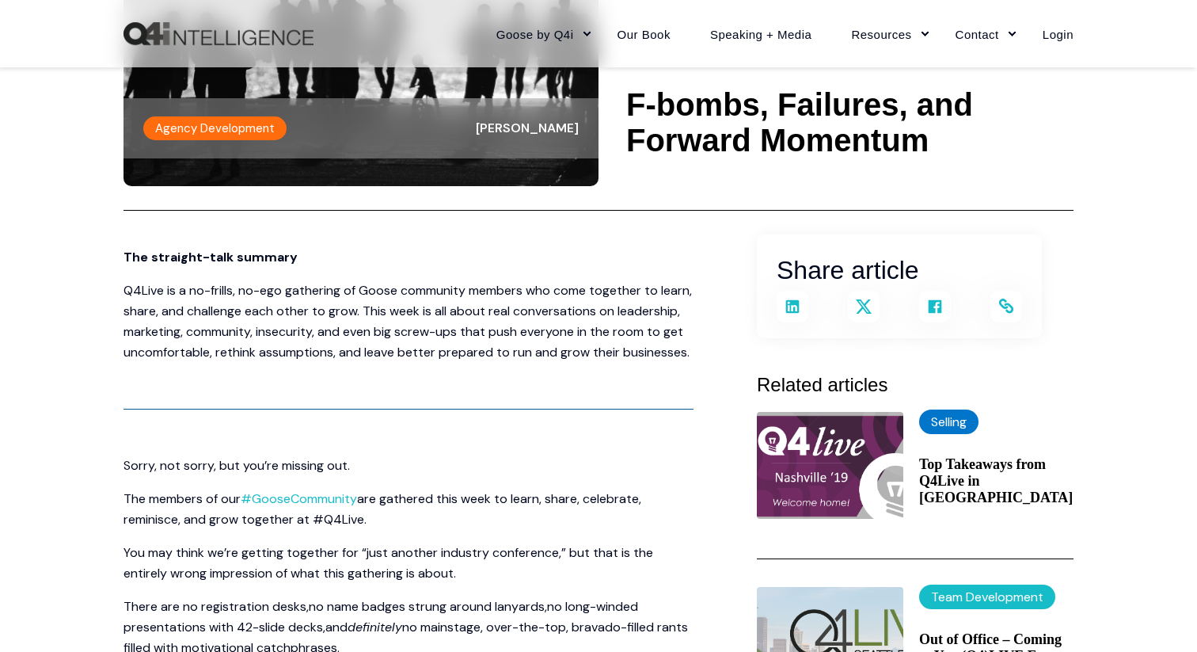
scroll to position [207, 0]
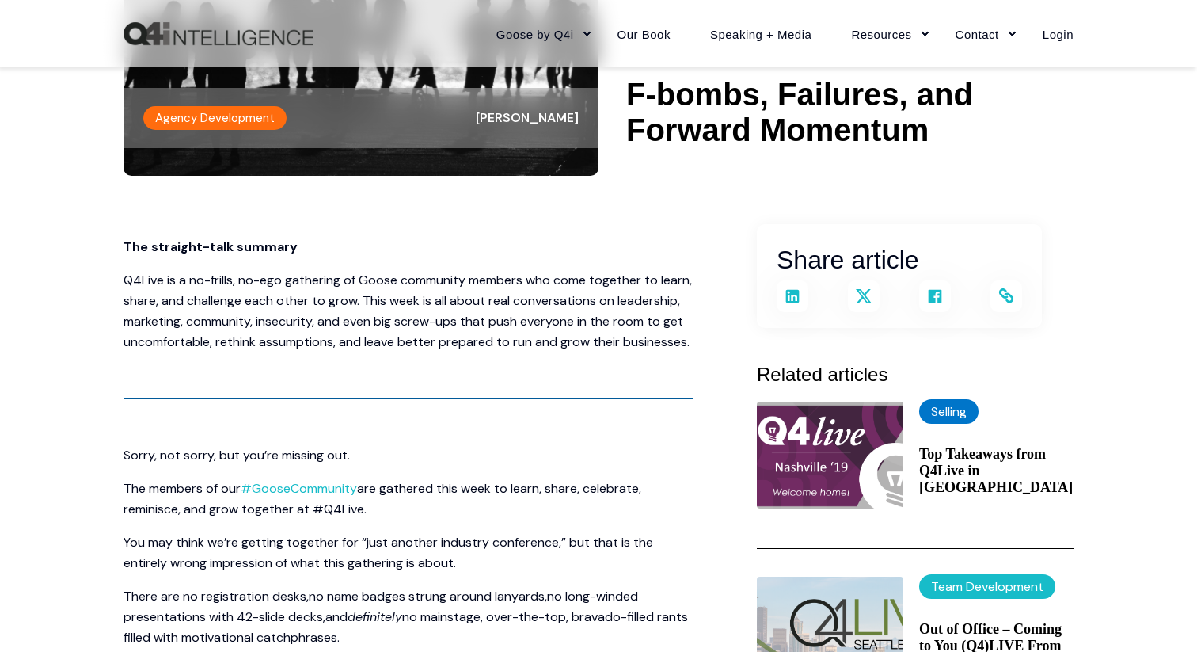
drag, startPoint x: 120, startPoint y: 246, endPoint x: 300, endPoint y: 252, distance: 180.6
copy span "The straight-talk summary"
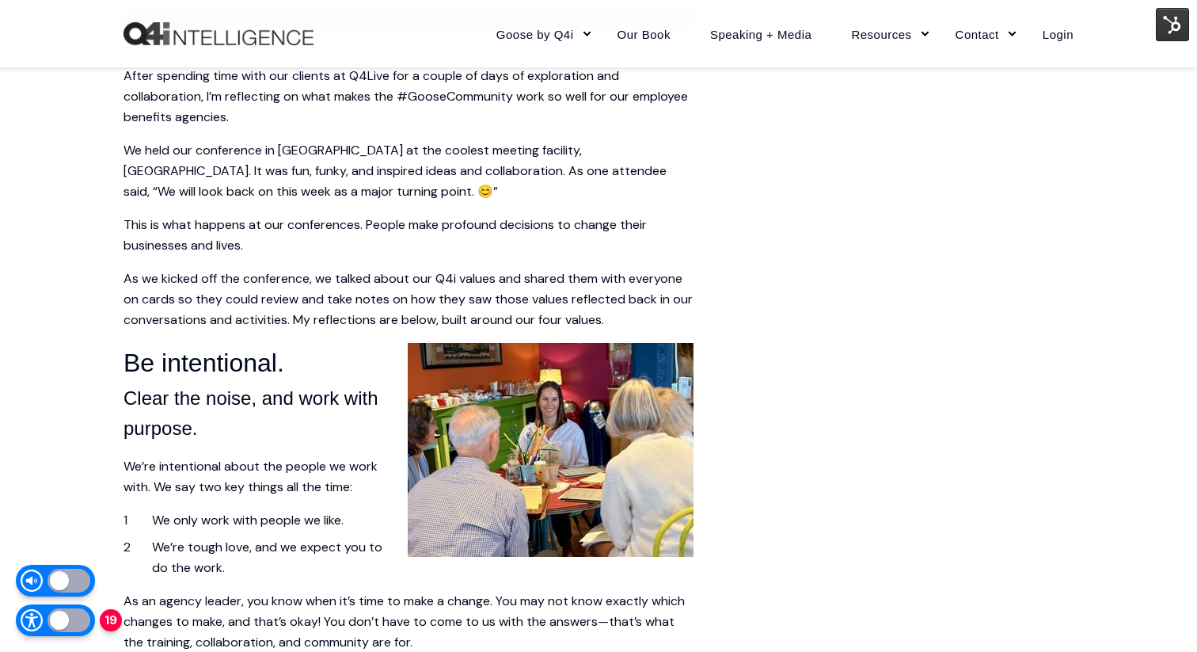
scroll to position [568, 0]
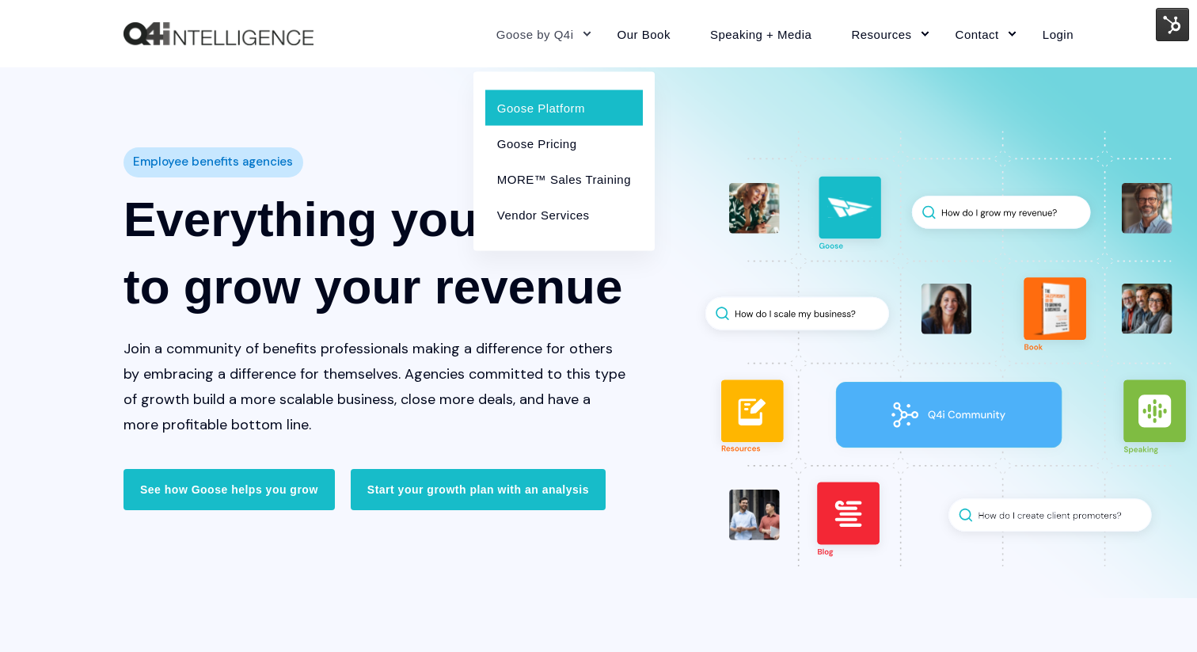
click at [552, 106] on link "Goose Platform" at bounding box center [564, 107] width 158 height 36
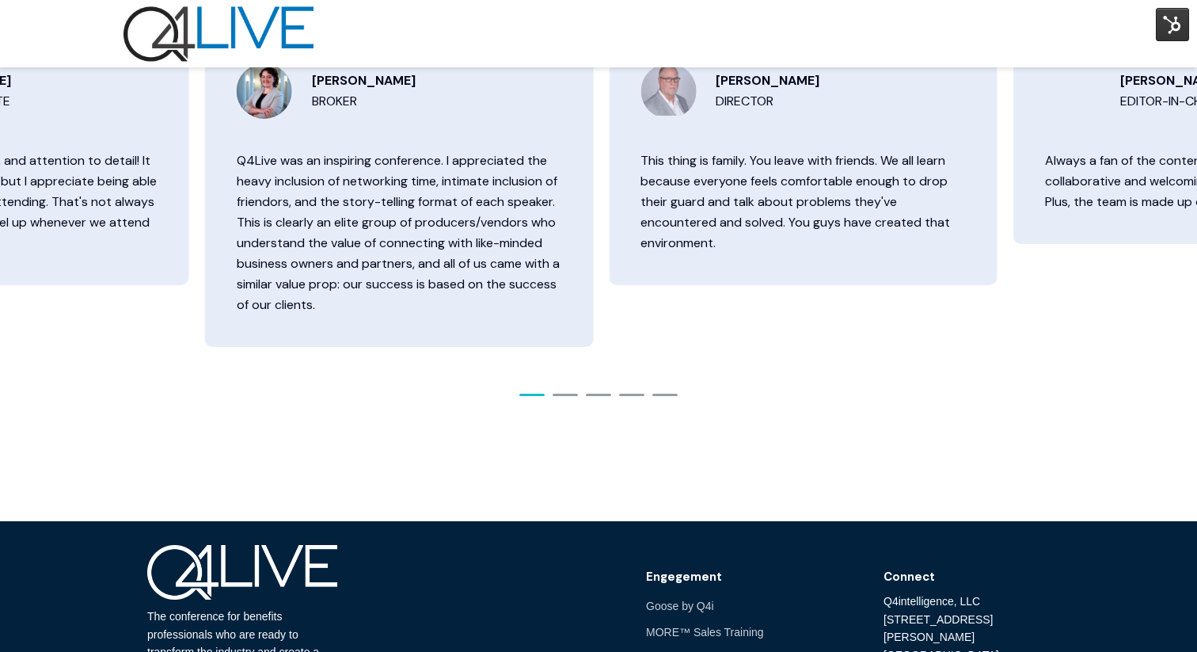
scroll to position [3306, 0]
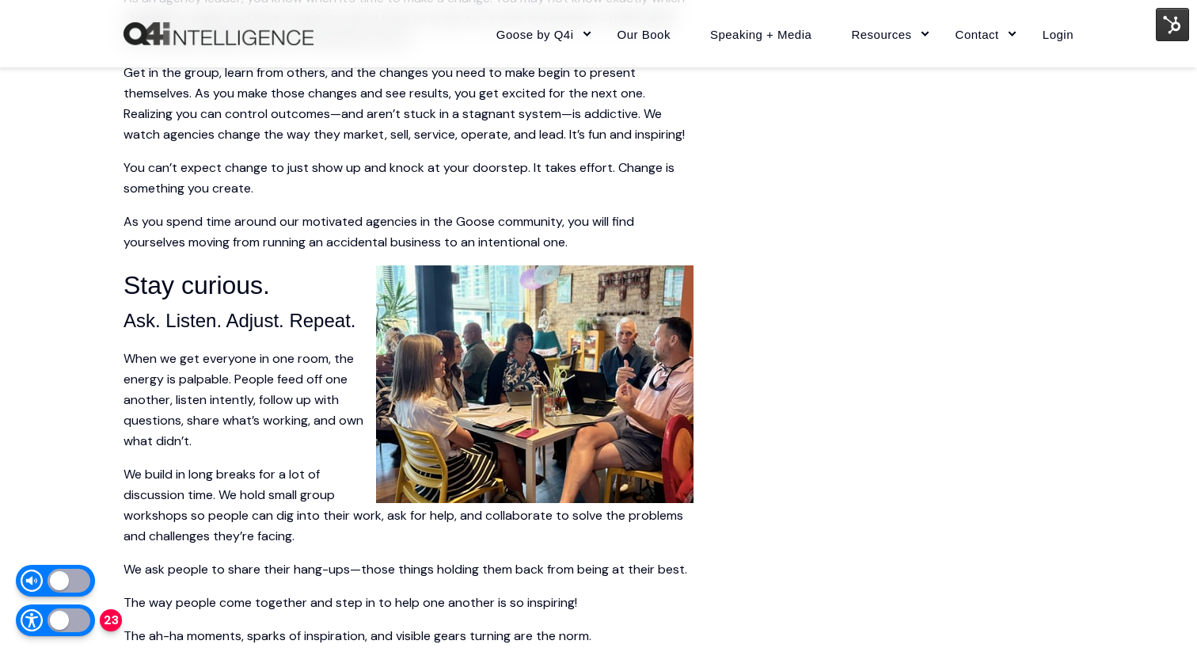
scroll to position [1179, 0]
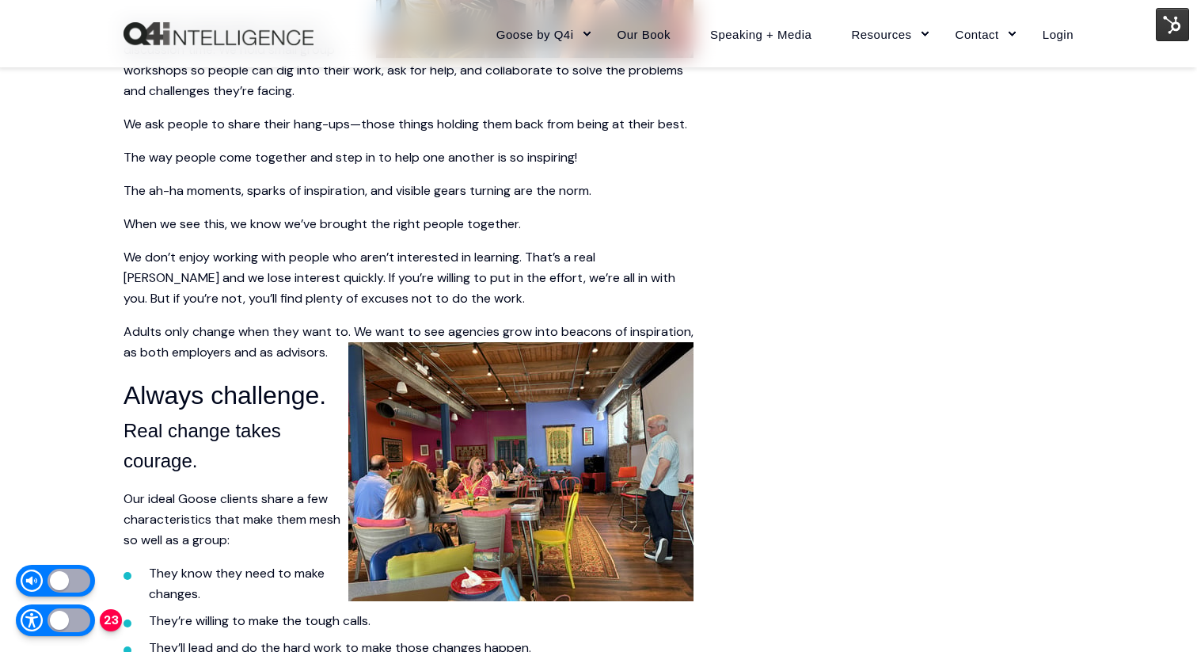
scroll to position [1626, 0]
click at [575, 471] on img at bounding box center [520, 470] width 345 height 259
click at [586, 451] on img at bounding box center [520, 470] width 345 height 259
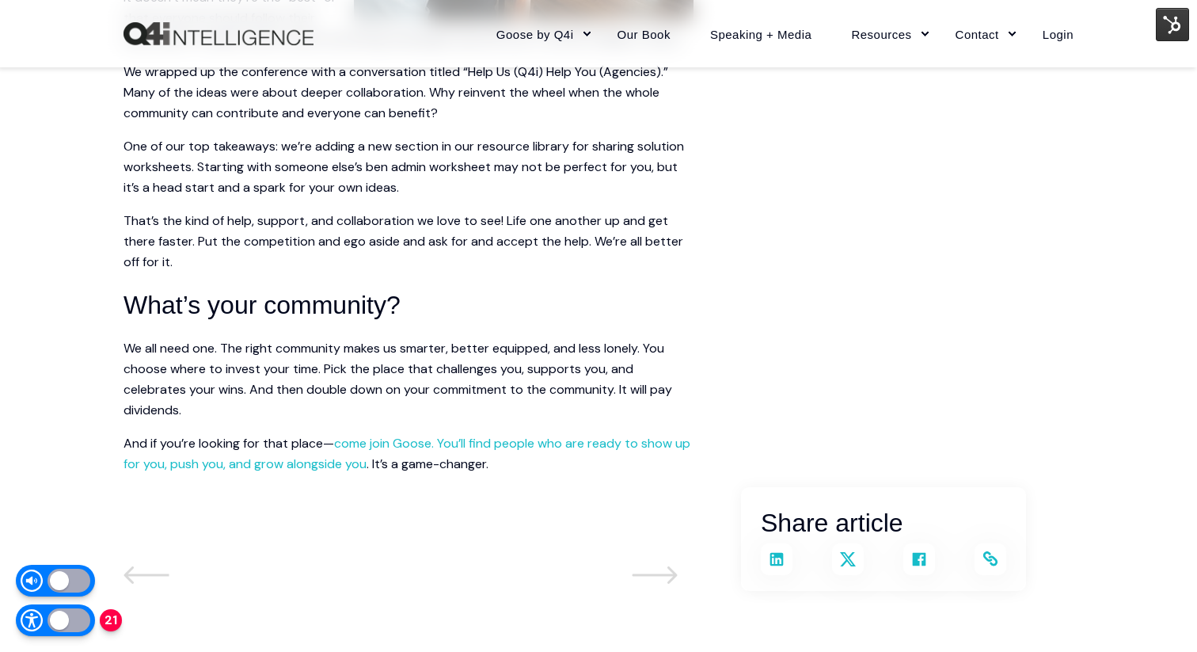
scroll to position [2844, 0]
